Goal: Transaction & Acquisition: Purchase product/service

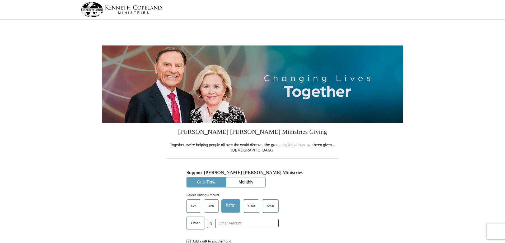
select select "MI"
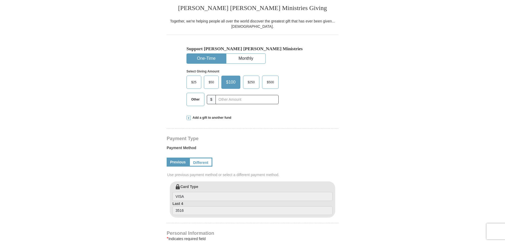
scroll to position [132, 0]
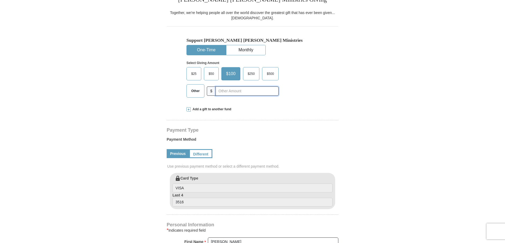
click at [227, 92] on input "text" at bounding box center [246, 90] width 63 height 9
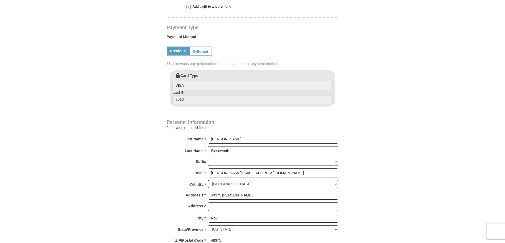
scroll to position [237, 0]
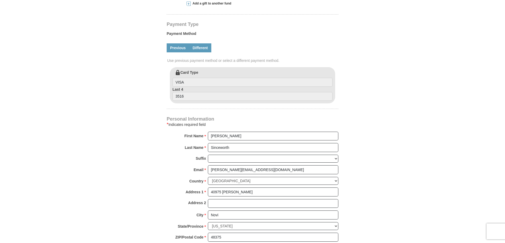
type input "89.47"
click at [196, 49] on link "Different" at bounding box center [200, 47] width 22 height 9
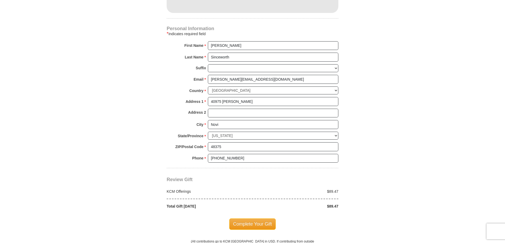
scroll to position [449, 0]
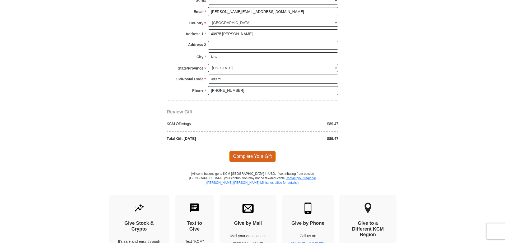
click at [250, 157] on span "Complete Your Gift" at bounding box center [252, 155] width 47 height 11
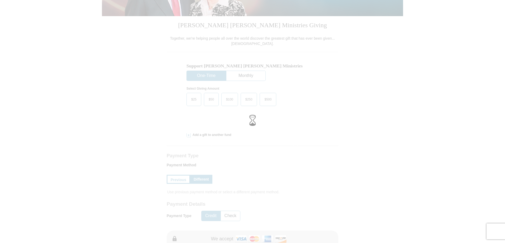
scroll to position [106, 0]
